Goal: Transaction & Acquisition: Book appointment/travel/reservation

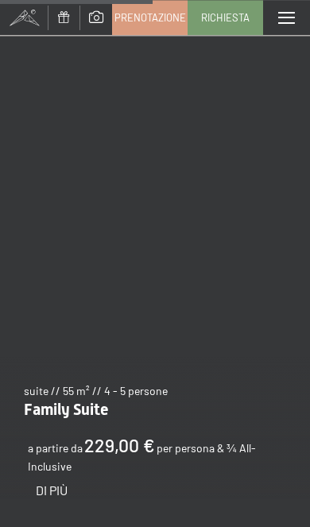
scroll to position [6388, 0]
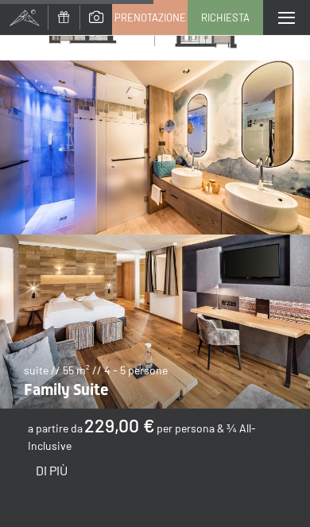
click at [210, 307] on img at bounding box center [155, 322] width 310 height 174
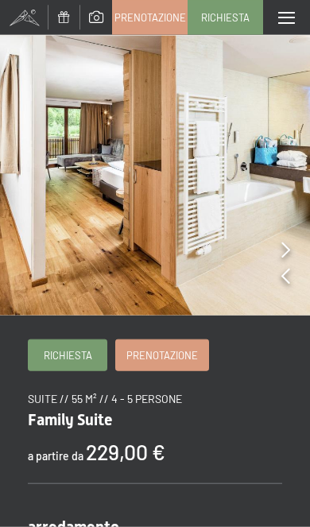
click at [289, 251] on icon at bounding box center [286, 250] width 9 height 16
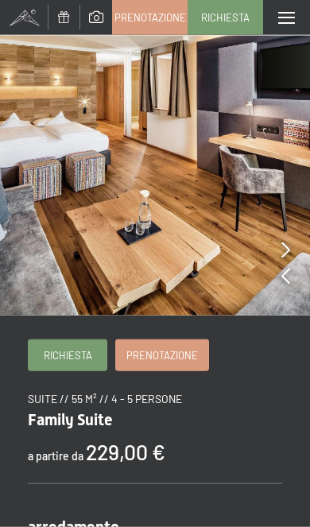
click at [288, 243] on icon at bounding box center [286, 250] width 9 height 16
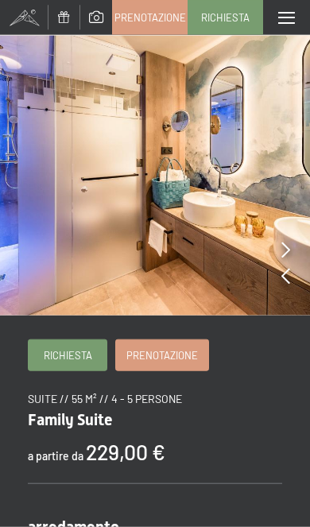
click at [282, 243] on icon at bounding box center [286, 250] width 9 height 16
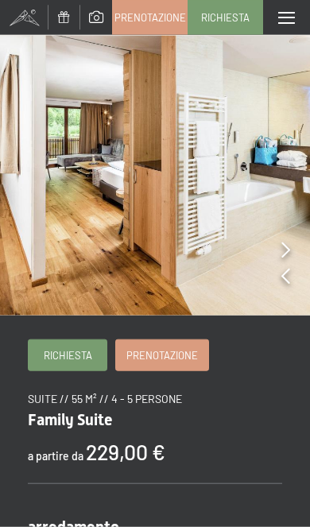
click at [286, 251] on icon at bounding box center [286, 250] width 9 height 16
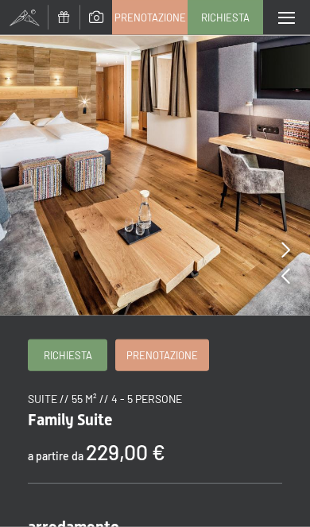
click at [163, 25] on link "Prenotazione" at bounding box center [150, 17] width 74 height 33
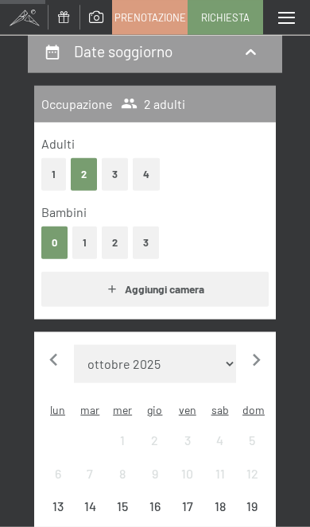
scroll to position [218, 0]
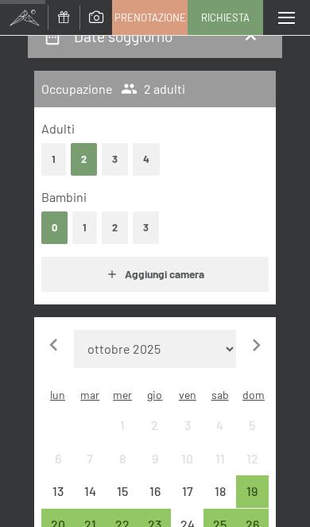
click at [89, 229] on span "Consenso marketing*" at bounding box center [96, 226] width 95 height 13
click at [43, 229] on input "Consenso marketing*" at bounding box center [36, 226] width 13 height 13
click at [87, 231] on span "Consenso marketing*" at bounding box center [96, 226] width 95 height 13
click at [43, 231] on input "Consenso marketing*" at bounding box center [36, 226] width 13 height 13
click at [87, 229] on span "Consenso marketing*" at bounding box center [96, 226] width 95 height 13
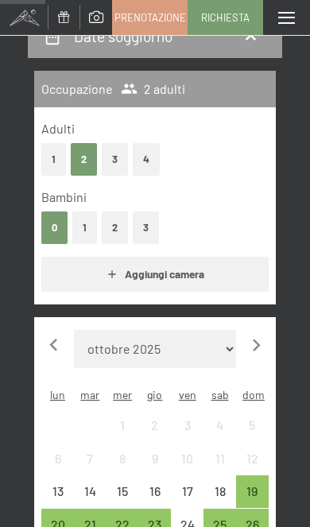
click at [43, 229] on input "Consenso marketing*" at bounding box center [36, 226] width 13 height 13
click at [80, 222] on span "Consenso marketing*" at bounding box center [96, 226] width 95 height 13
click at [43, 222] on input "Consenso marketing*" at bounding box center [36, 226] width 13 height 13
checkbox input "false"
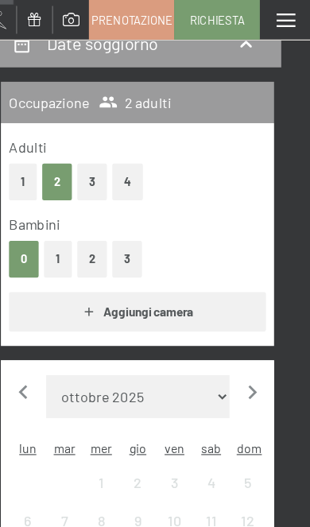
scroll to position [220, 0]
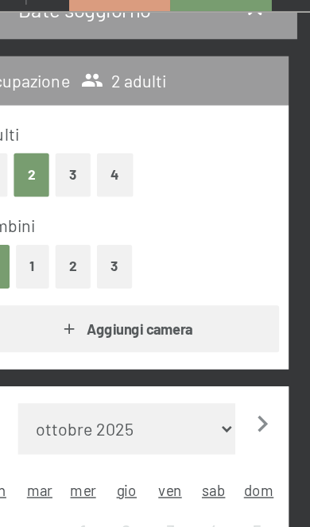
click at [72, 209] on button "1" at bounding box center [84, 225] width 25 height 33
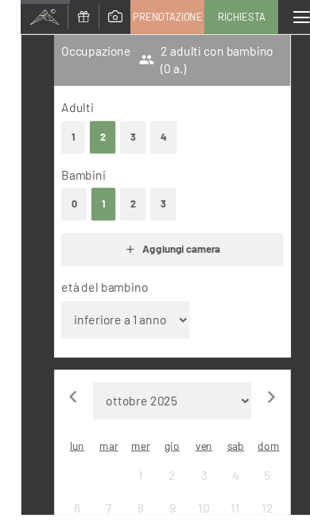
scroll to position [261, 0]
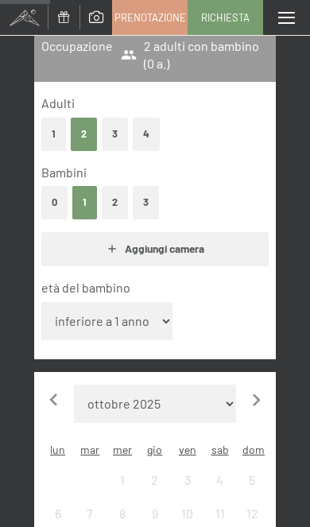
click at [150, 309] on select "inferiore a 1 anno 1 anno 2 anni 3 anni 4 anni 5 anni 6 anni 7 anni 8 anni 9 an…" at bounding box center [106, 321] width 131 height 38
select select "8"
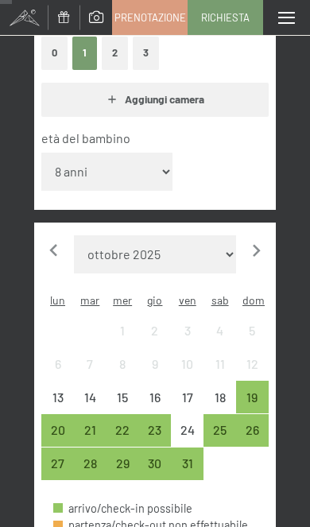
scroll to position [411, 0]
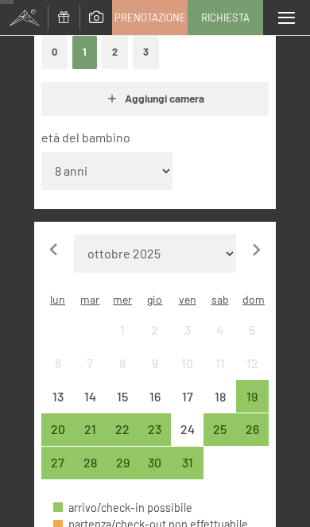
click at [194, 457] on div "31" at bounding box center [187, 471] width 29 height 29
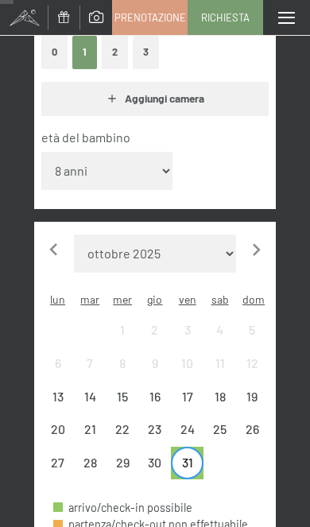
click at [260, 238] on icon "button" at bounding box center [256, 250] width 25 height 25
select select "2025-11-01"
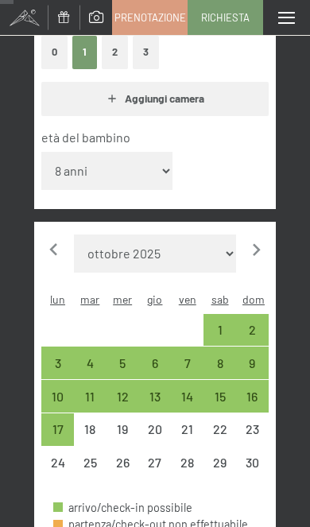
click at [261, 324] on div "2" at bounding box center [252, 338] width 29 height 29
select select "2025-11-01"
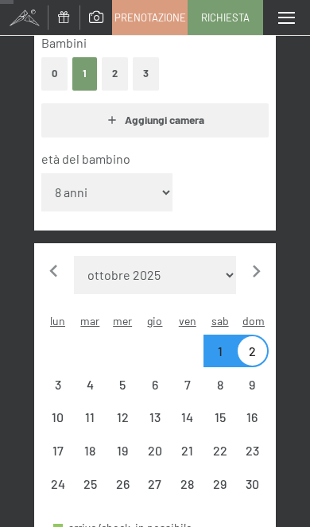
select select "2025-11-01"
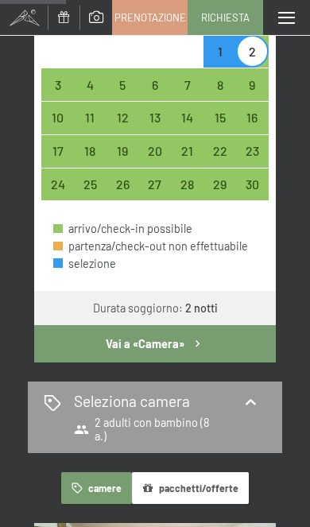
scroll to position [708, 0]
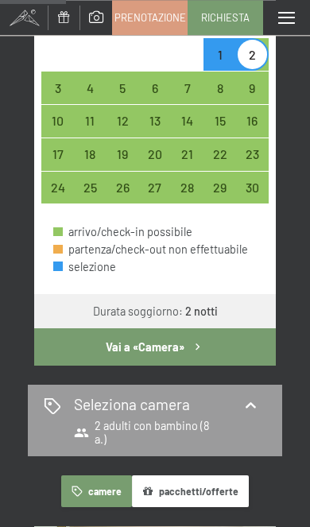
click at [221, 328] on button "Vai a «Camera»" at bounding box center [155, 346] width 242 height 37
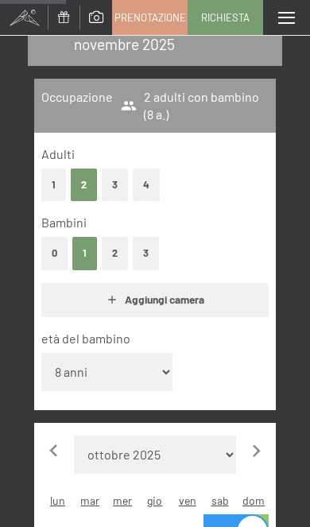
select select "2025-11-01"
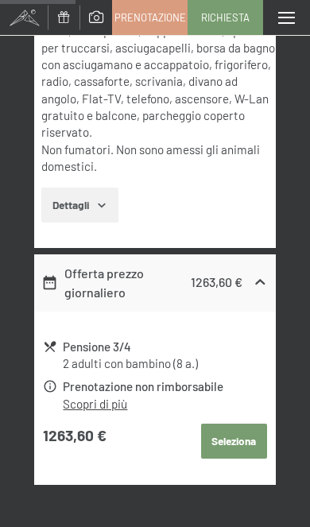
scroll to position [700, 0]
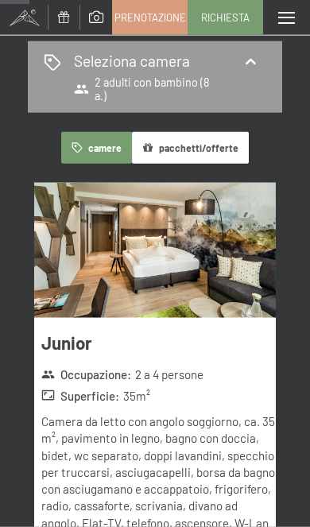
click at [212, 257] on img at bounding box center [155, 251] width 242 height 136
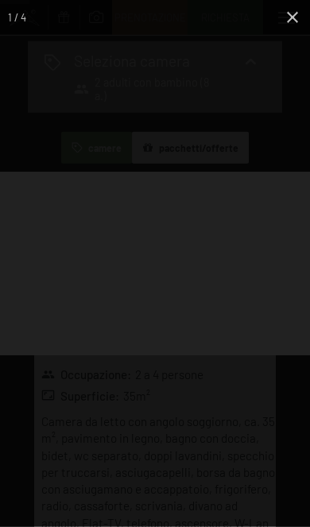
scroll to position [275, 0]
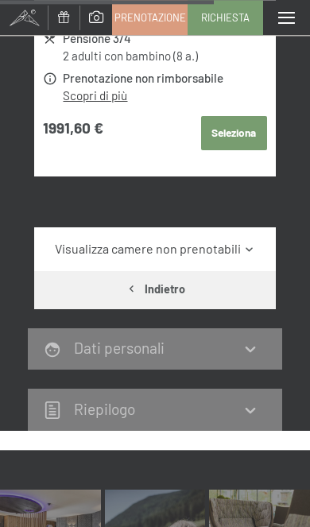
click at [248, 243] on icon at bounding box center [249, 249] width 12 height 12
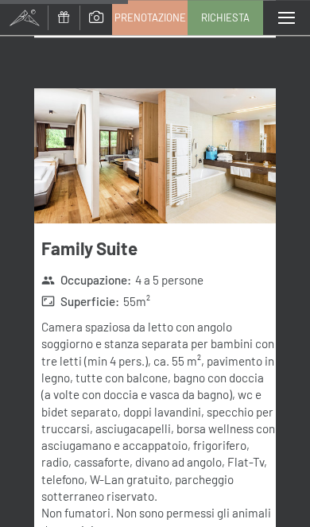
scroll to position [3986, 0]
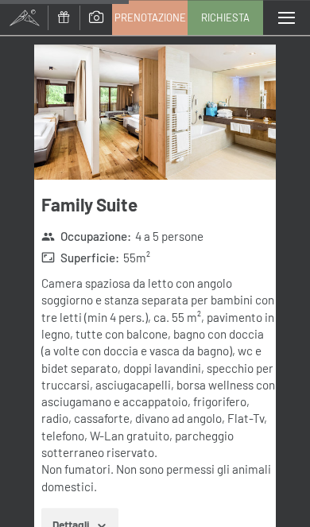
click at [99, 508] on button "Dettagli" at bounding box center [79, 525] width 77 height 35
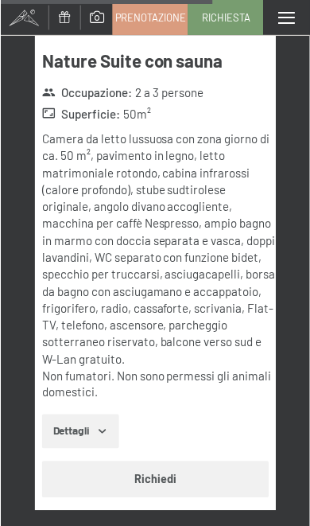
scroll to position [6850, 0]
